Goal: Check status: Check status

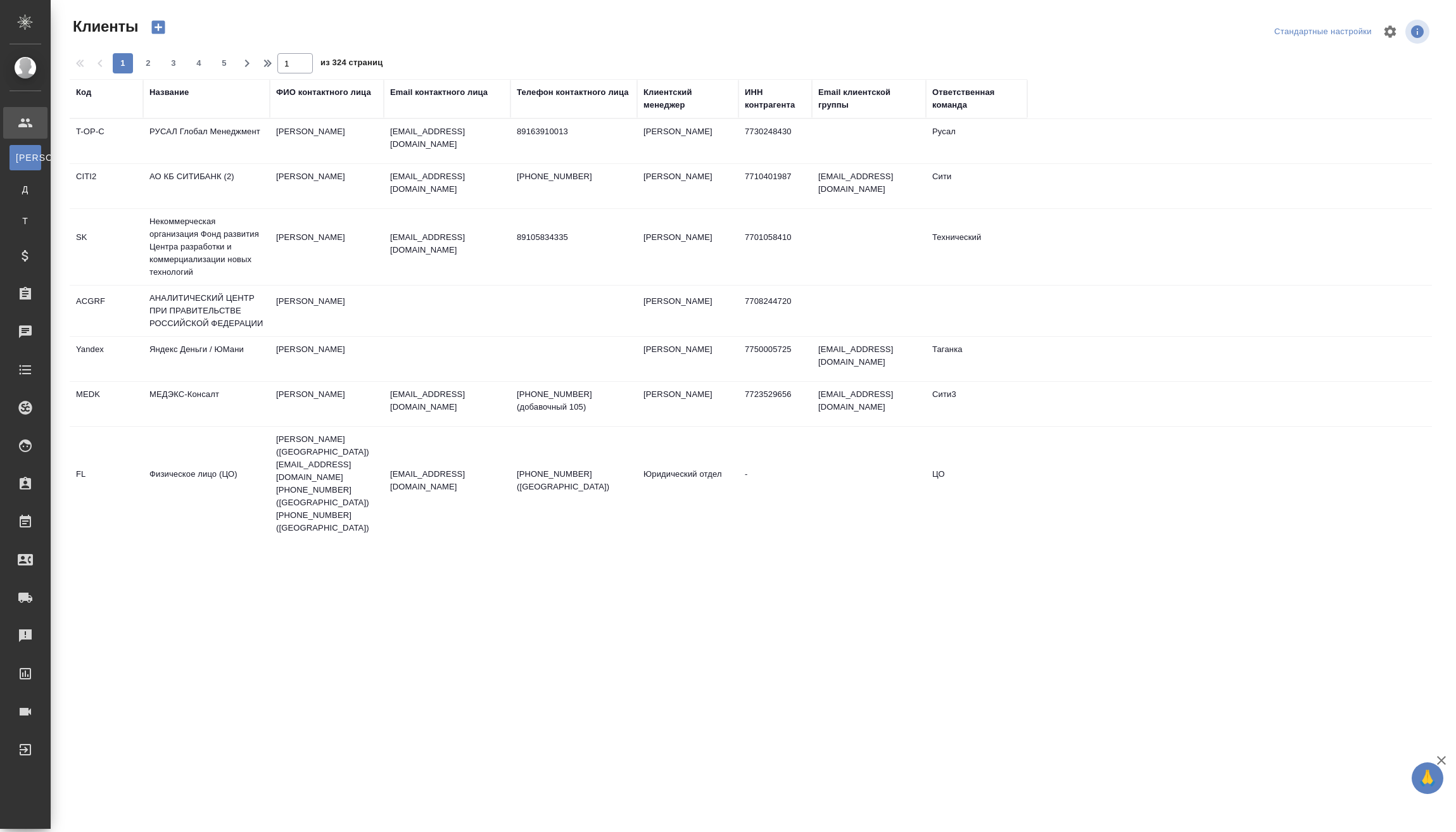
select select "RU"
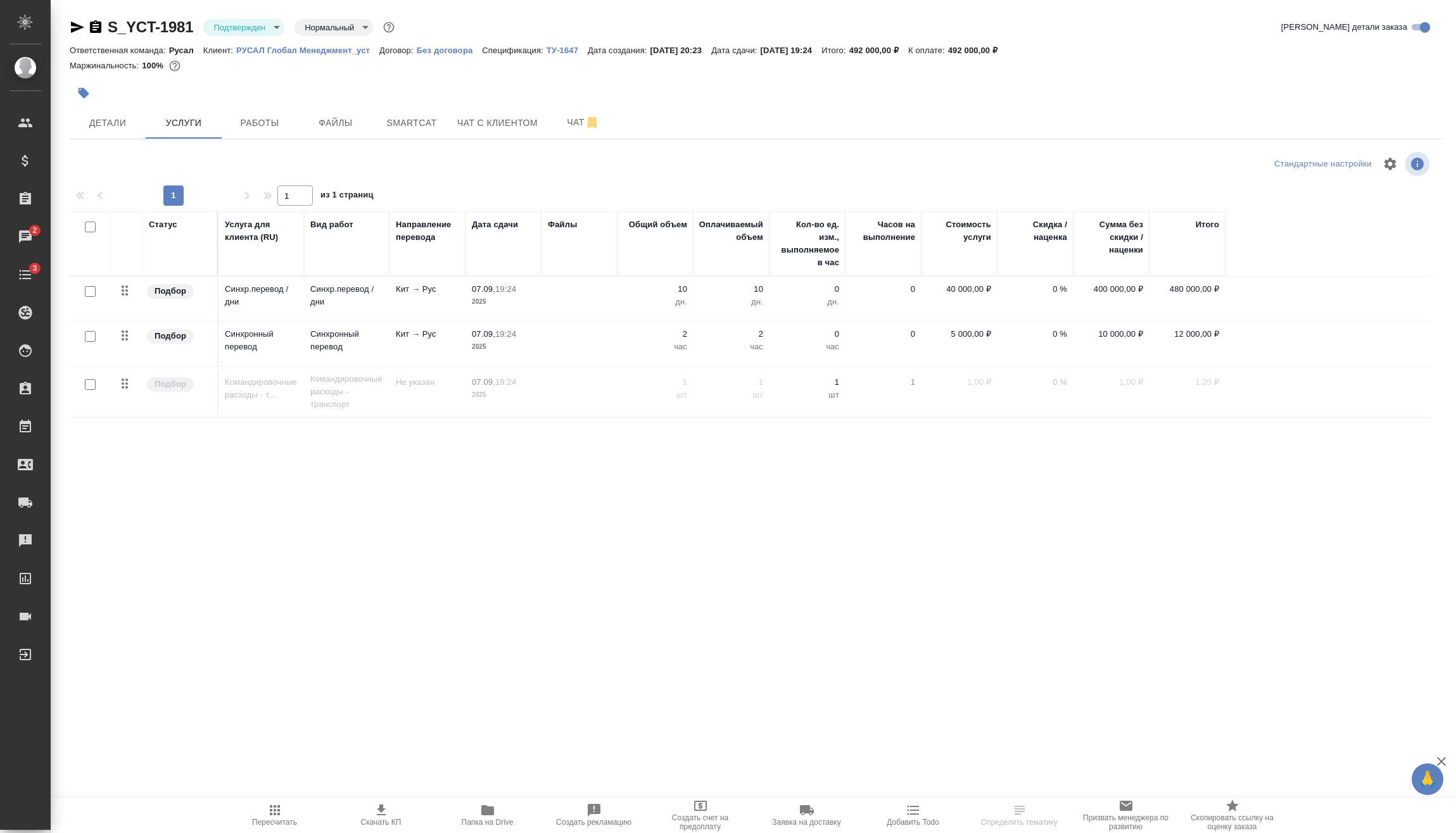
click at [81, 26] on icon "button" at bounding box center [78, 27] width 14 height 11
click at [129, 125] on span "Детали" at bounding box center [107, 123] width 61 height 16
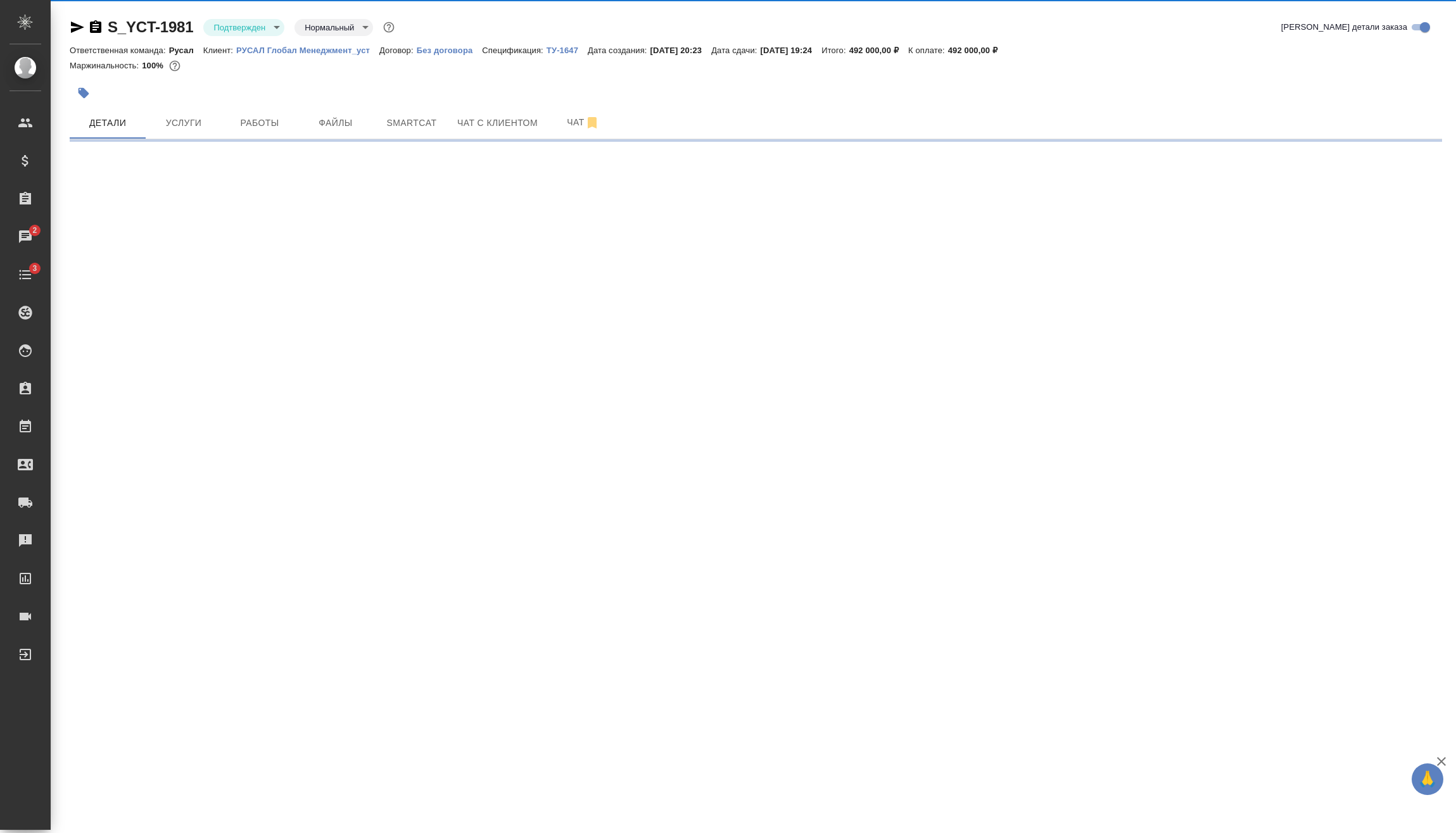
select select "RU"
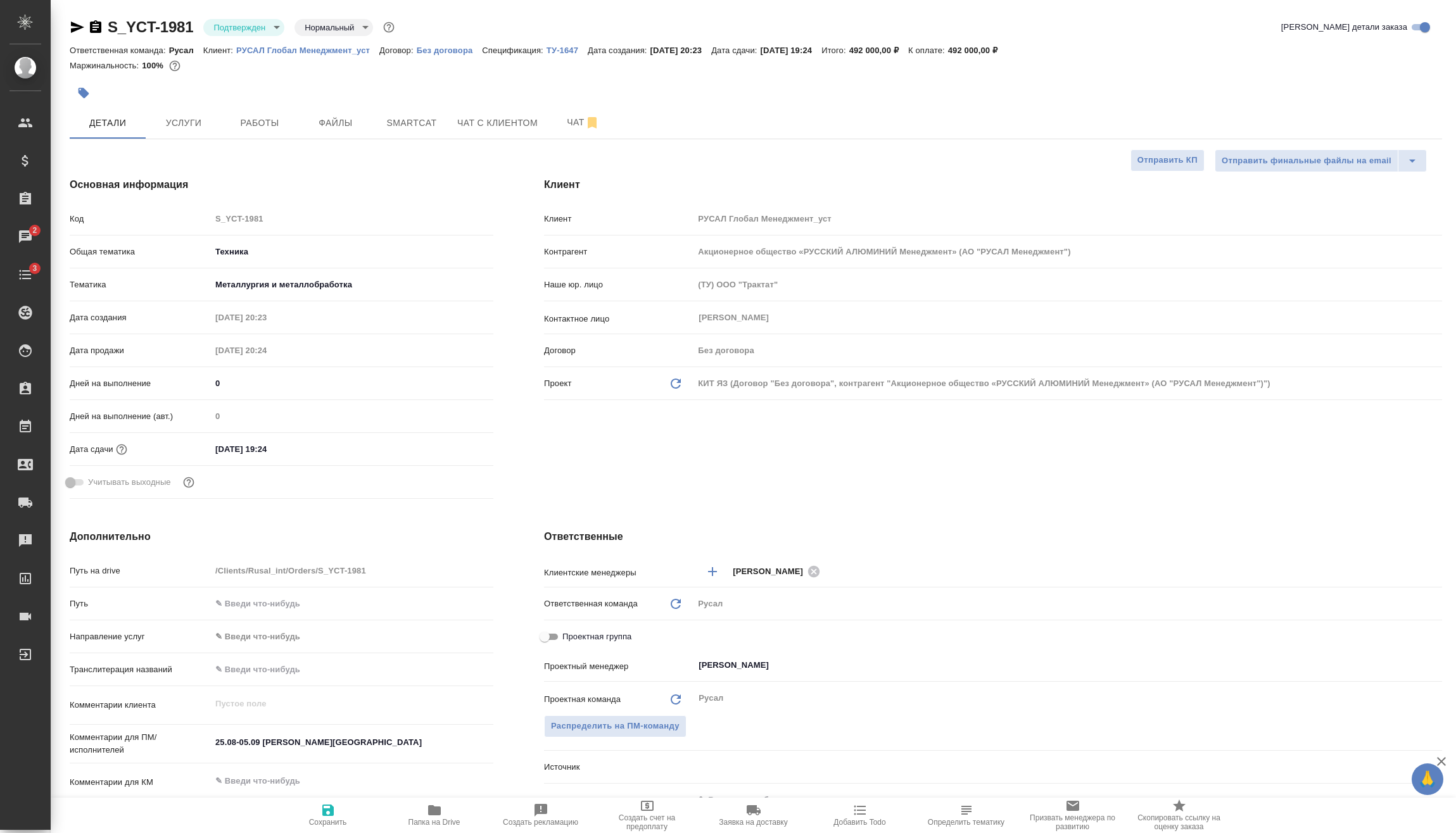
type textarea "x"
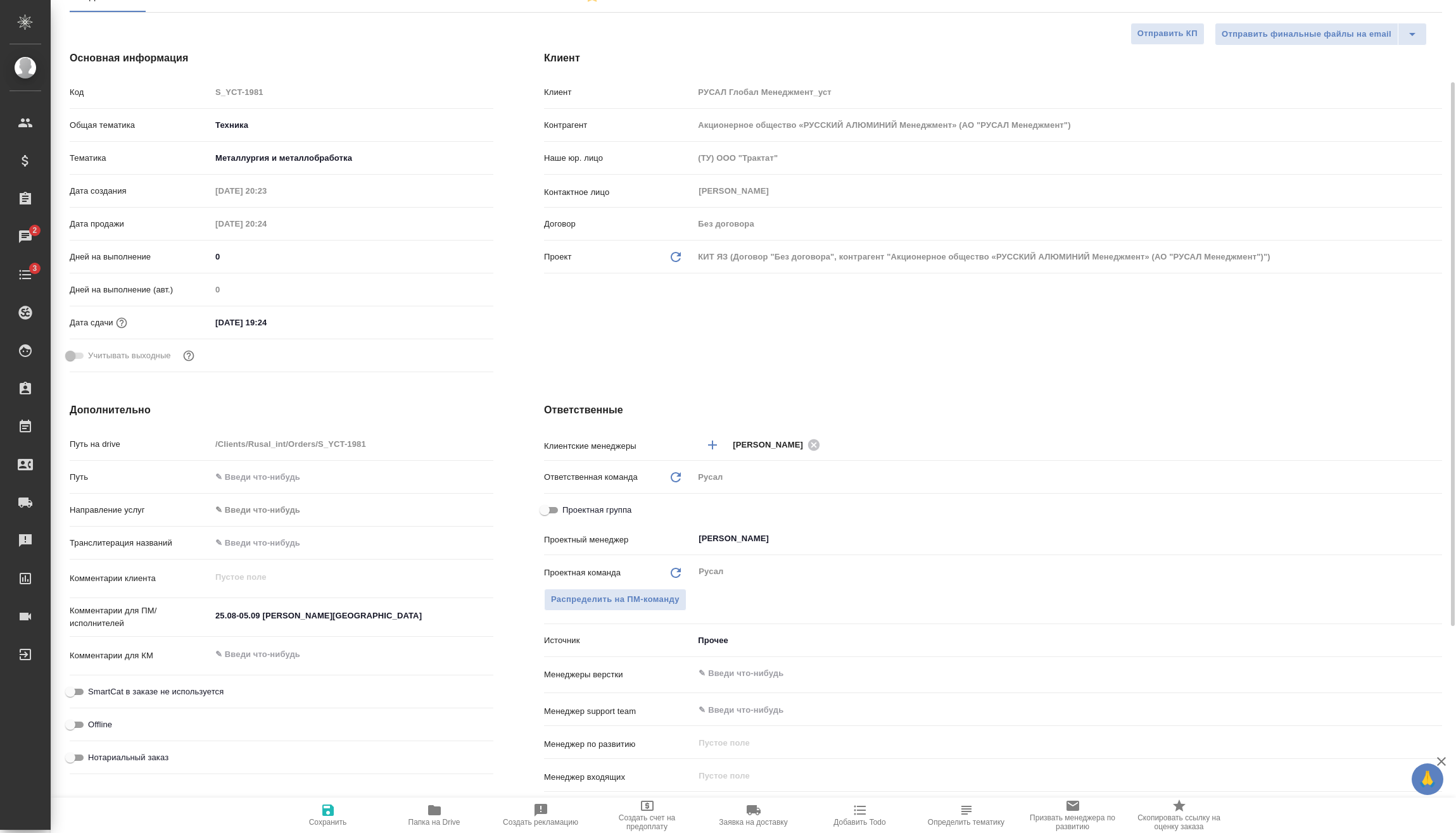
scroll to position [63, 0]
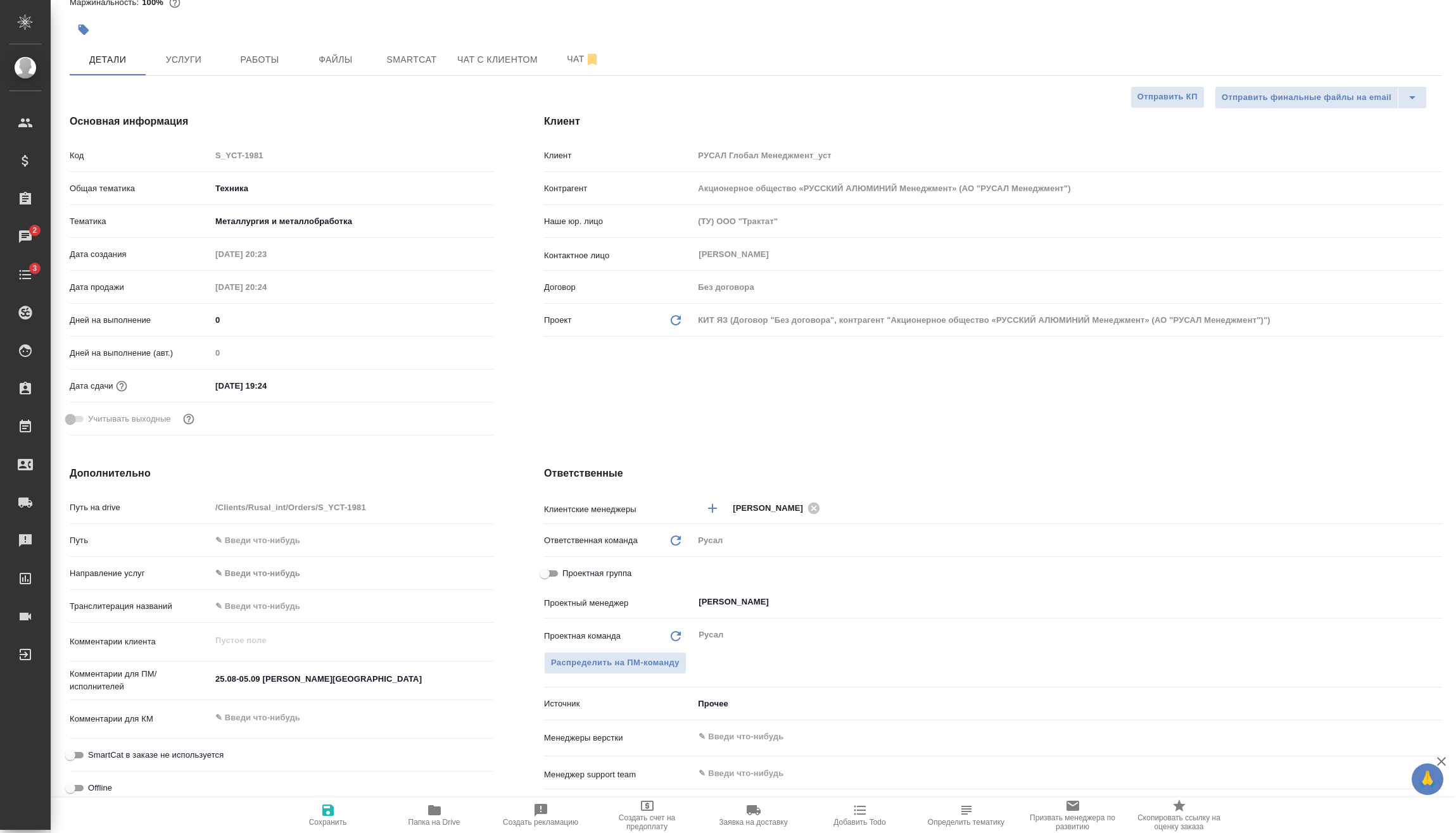
type textarea "x"
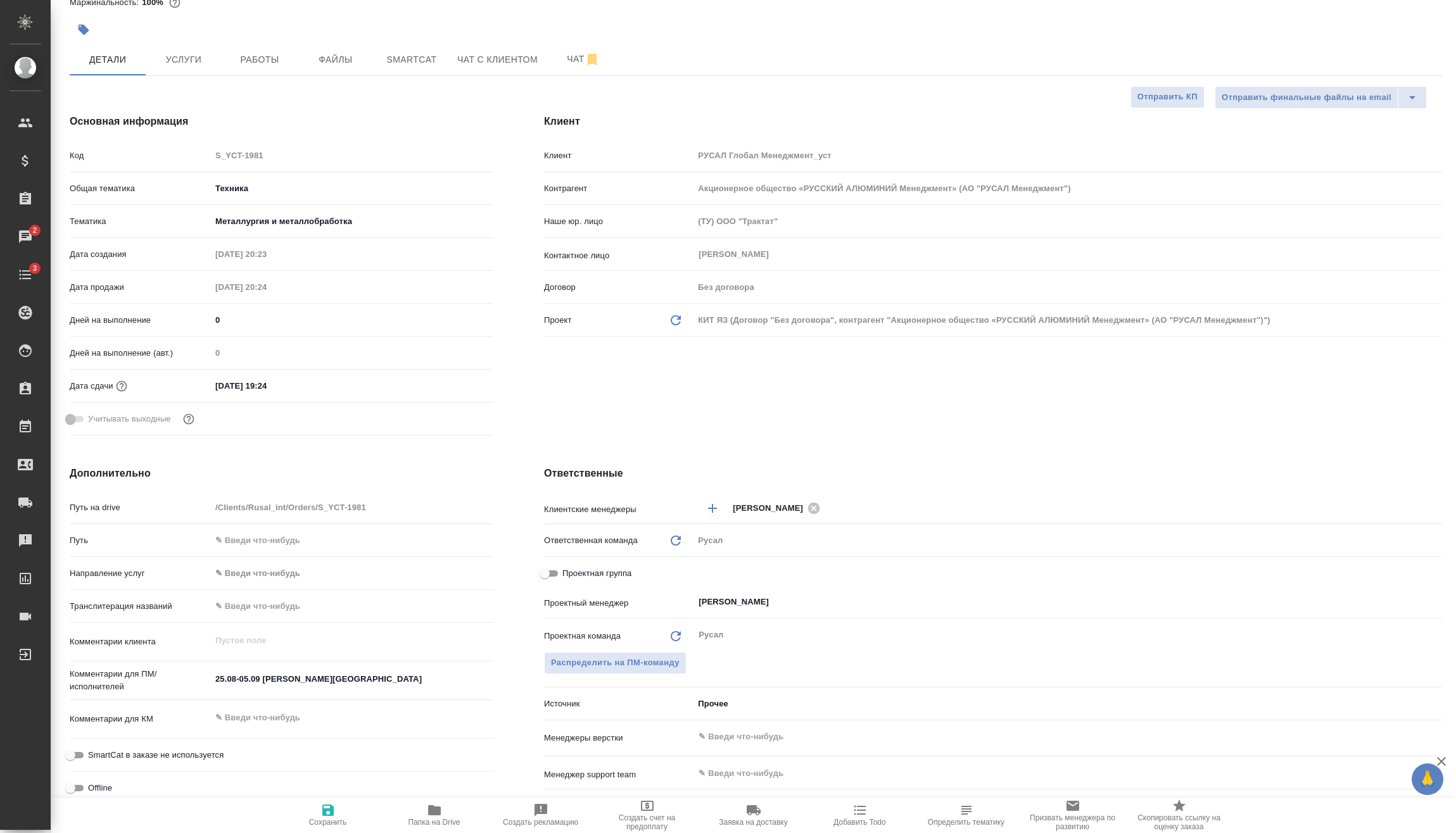
type textarea "x"
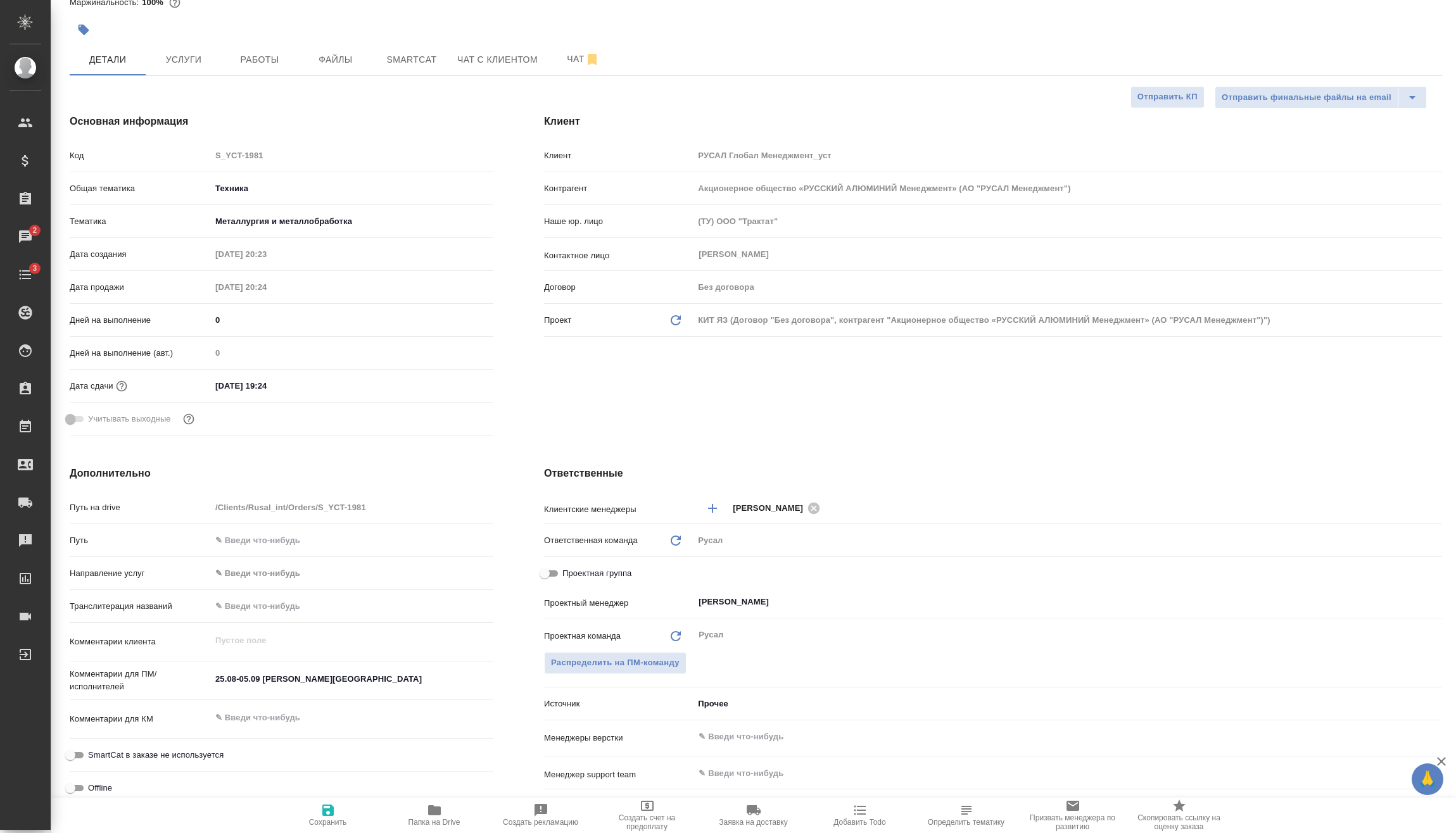
type textarea "x"
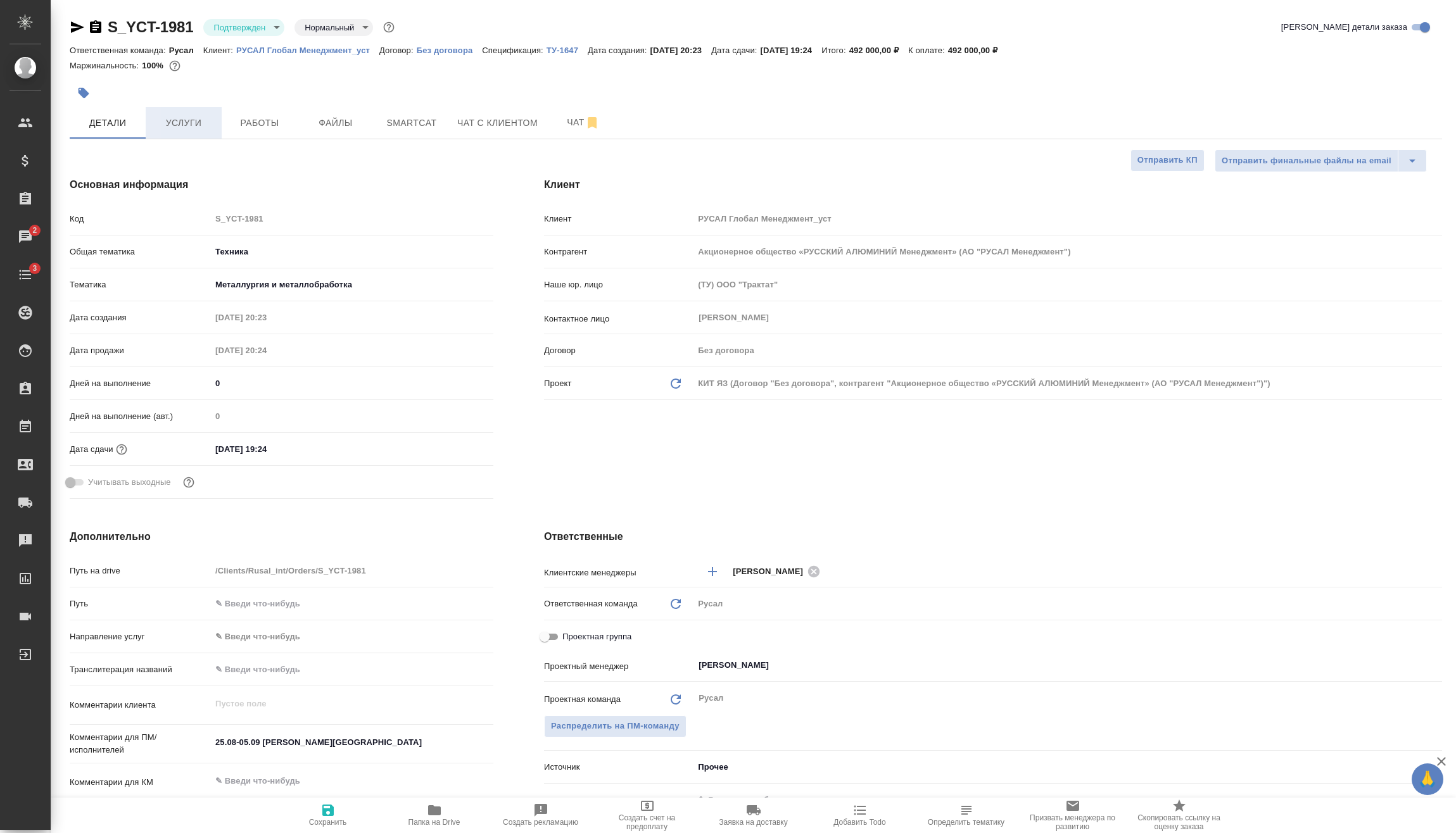
click at [220, 131] on button "Услуги" at bounding box center [183, 122] width 76 height 32
